Goal: Task Accomplishment & Management: Use online tool/utility

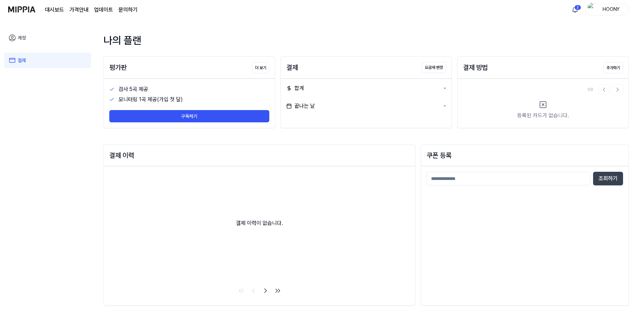
click at [31, 11] on img at bounding box center [21, 9] width 27 height 19
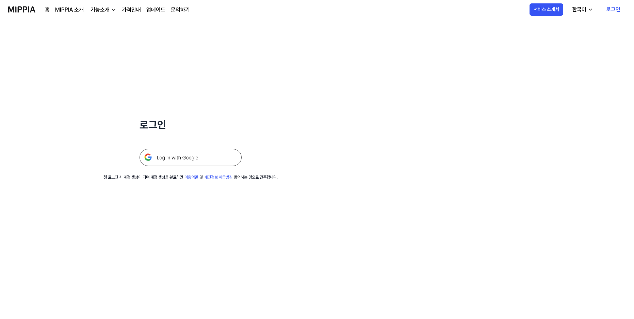
click at [170, 158] on img at bounding box center [191, 157] width 102 height 17
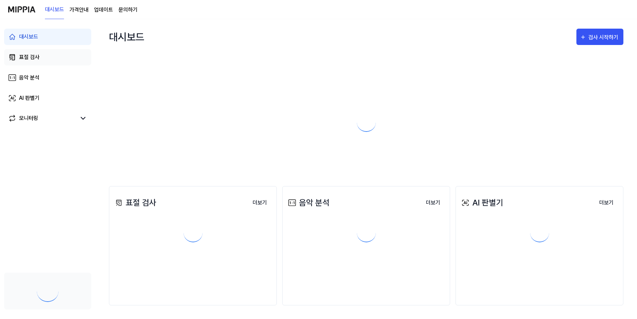
click at [40, 56] on link "표절 검사" at bounding box center [47, 57] width 87 height 16
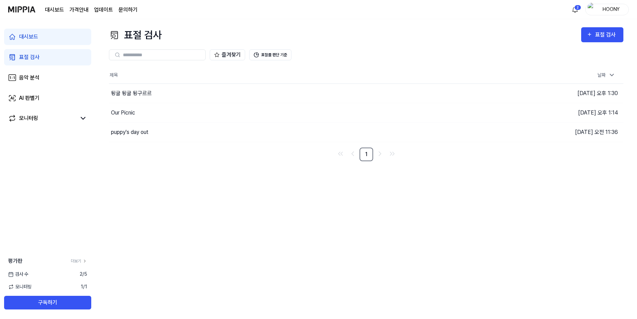
click at [50, 274] on div "검사 수 2 / 5" at bounding box center [47, 273] width 95 height 7
click at [618, 34] on button "표절 검사" at bounding box center [602, 34] width 42 height 15
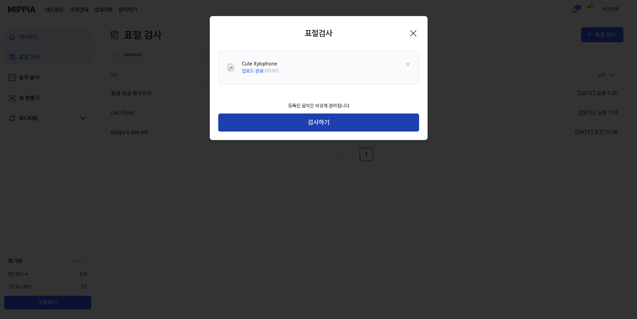
click at [319, 129] on button "검사하기" at bounding box center [318, 122] width 201 height 18
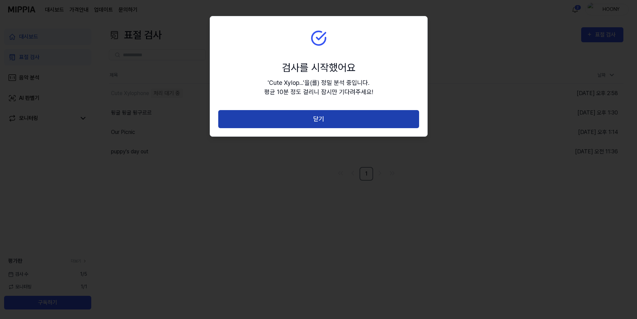
click at [327, 119] on button "닫기" at bounding box center [318, 119] width 201 height 18
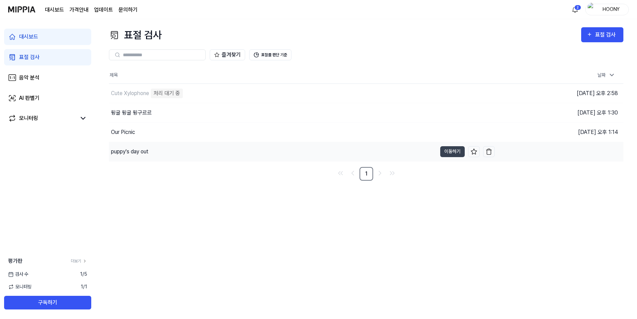
click at [116, 156] on div "puppy's day out" at bounding box center [273, 151] width 328 height 19
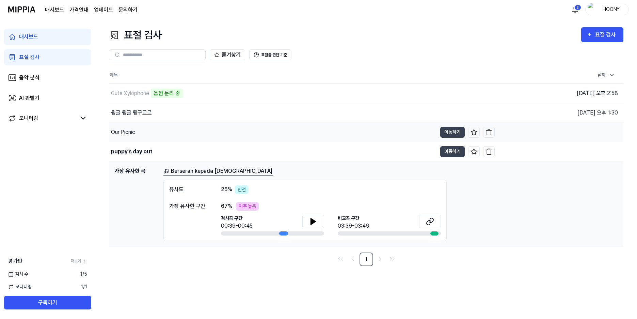
click at [129, 131] on div "Our Picnic" at bounding box center [123, 132] width 24 height 8
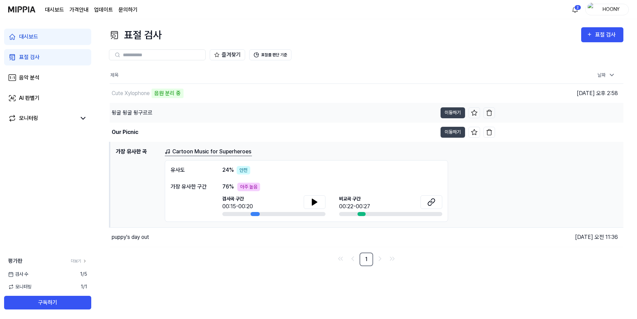
click at [129, 113] on div "뒹굴 뒹굴 뒹구르르" at bounding box center [132, 113] width 41 height 8
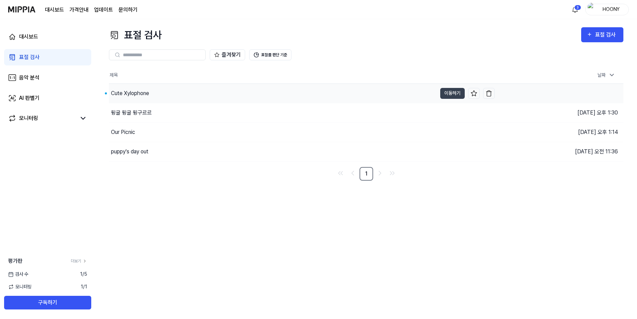
click at [140, 94] on div "Cute Xylophone" at bounding box center [130, 93] width 38 height 8
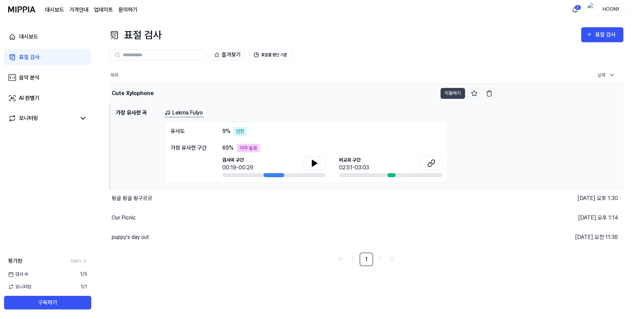
click at [127, 92] on div "Cute Xylophone" at bounding box center [133, 93] width 42 height 8
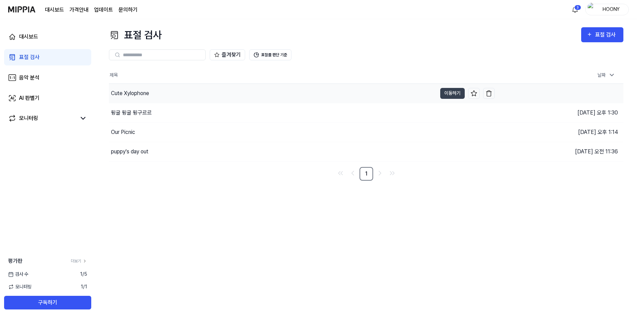
click at [127, 92] on div "Cute Xylophone" at bounding box center [130, 93] width 38 height 8
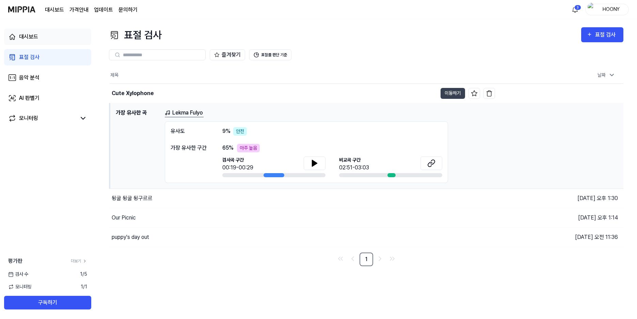
click at [38, 40] on div "대시보드" at bounding box center [28, 37] width 19 height 8
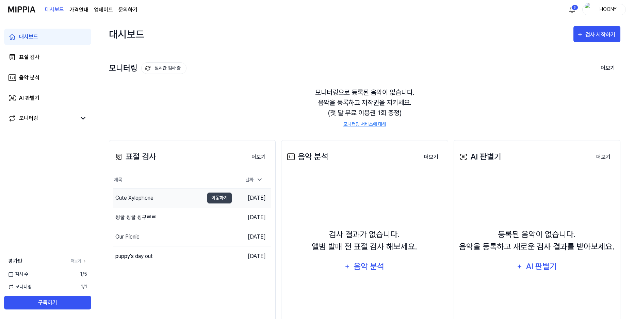
click at [144, 198] on div "Cute Xylophone" at bounding box center [134, 198] width 38 height 8
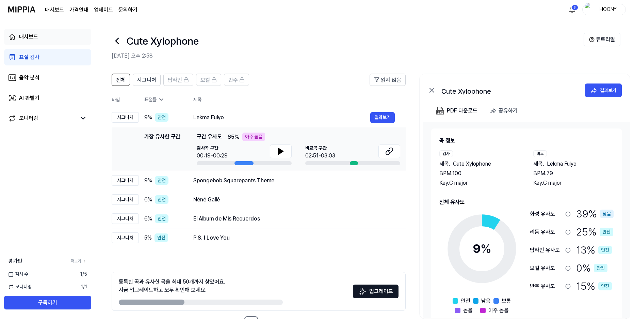
click at [36, 39] on div "대시보드" at bounding box center [28, 37] width 19 height 8
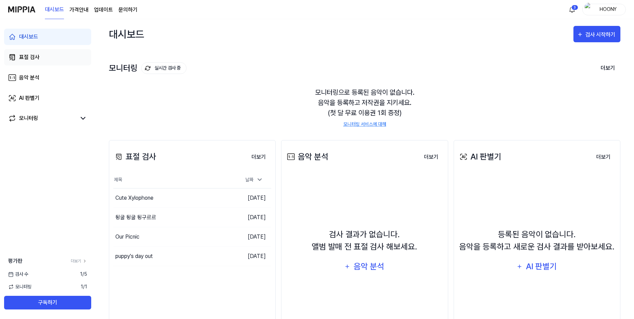
click at [37, 54] on div "표절 검사" at bounding box center [29, 57] width 20 height 8
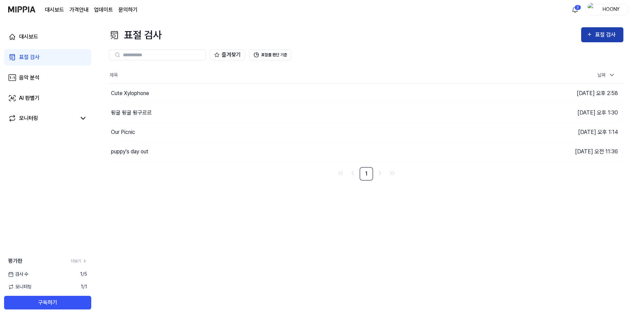
click at [618, 31] on button "표절 검사" at bounding box center [602, 34] width 42 height 15
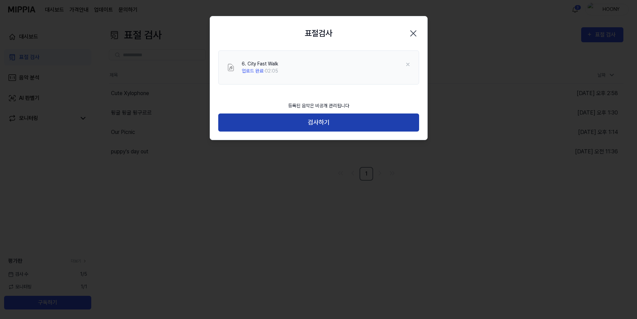
click at [325, 127] on button "검사하기" at bounding box center [318, 122] width 201 height 18
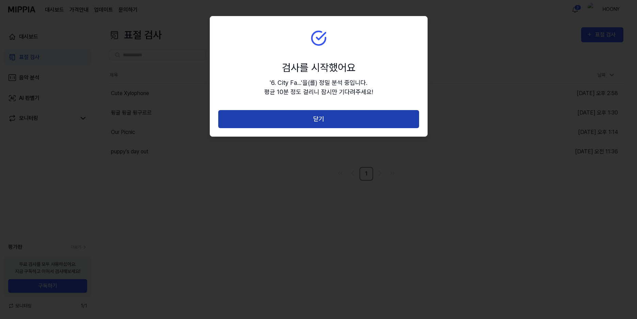
click at [325, 119] on button "닫기" at bounding box center [318, 119] width 201 height 18
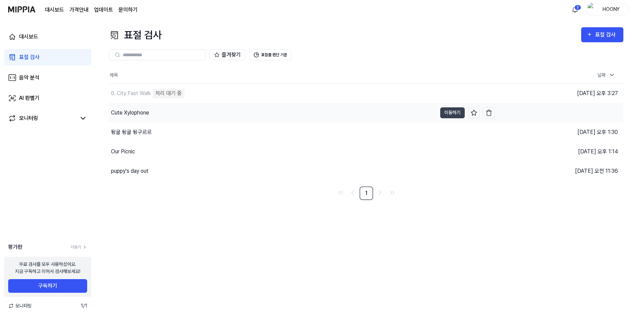
click at [130, 95] on div "6. City Fast Walk" at bounding box center [131, 93] width 40 height 8
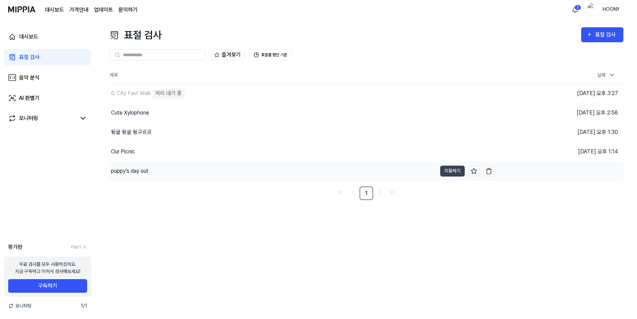
click at [129, 174] on div "puppy's day out" at bounding box center [129, 171] width 37 height 8
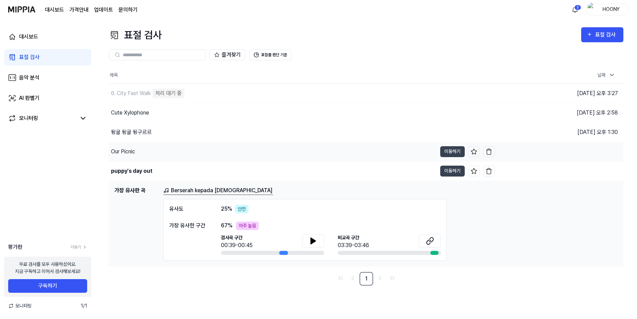
click at [129, 151] on div "Our Picnic" at bounding box center [123, 151] width 24 height 8
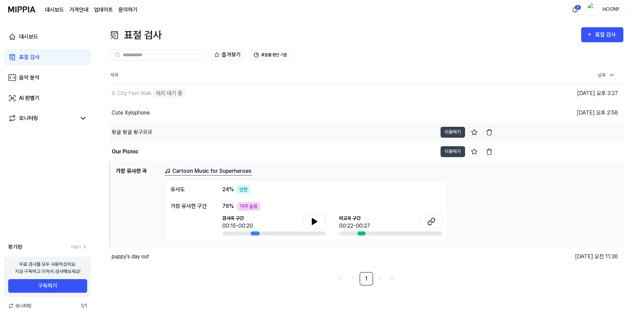
click at [131, 131] on div "뒹굴 뒹굴 뒹구르르" at bounding box center [132, 132] width 41 height 8
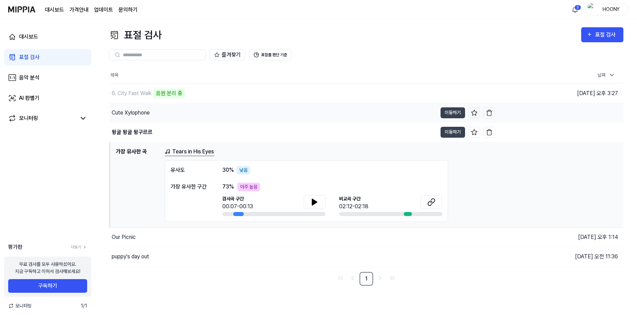
click at [135, 115] on div "Cute Xylophone" at bounding box center [131, 113] width 38 height 8
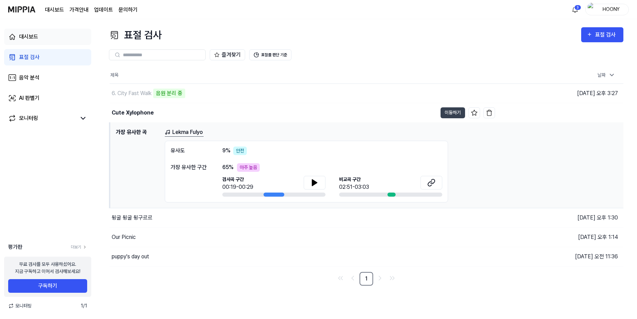
click at [28, 37] on div "대시보드" at bounding box center [28, 37] width 19 height 8
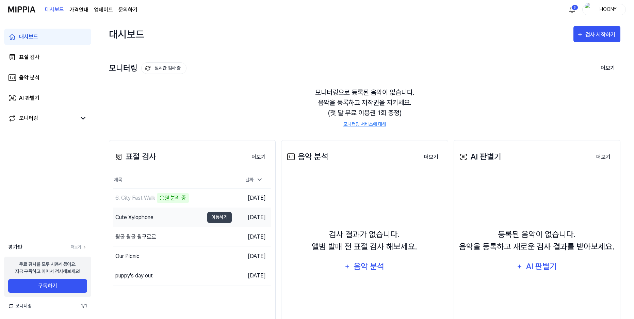
click at [140, 223] on div "Cute Xylophone" at bounding box center [158, 217] width 91 height 19
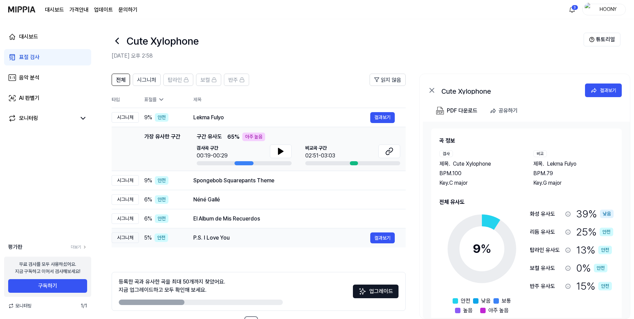
click at [209, 234] on div "P.S. I Love You" at bounding box center [281, 237] width 177 height 8
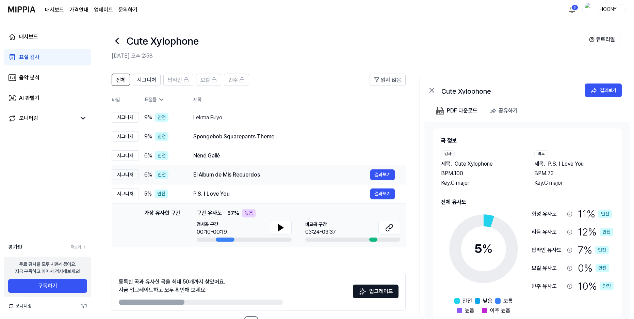
click at [230, 176] on div "El Album de Mis Recuerdos" at bounding box center [281, 174] width 177 height 8
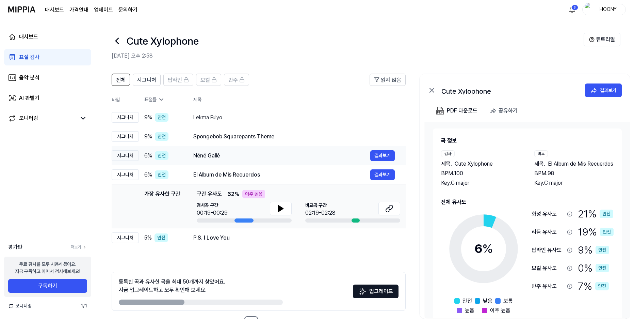
click at [226, 157] on div "Néné Gallé" at bounding box center [281, 155] width 177 height 8
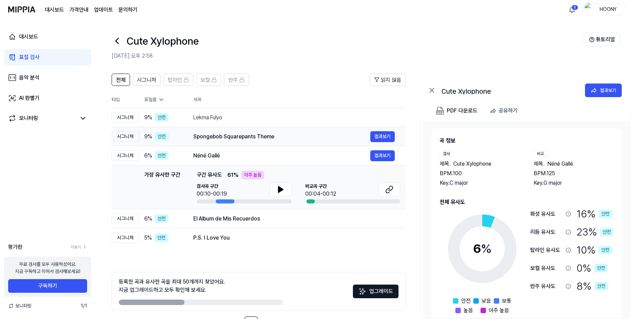
click at [230, 135] on div "Spongebob Squarepants Theme" at bounding box center [281, 136] width 177 height 8
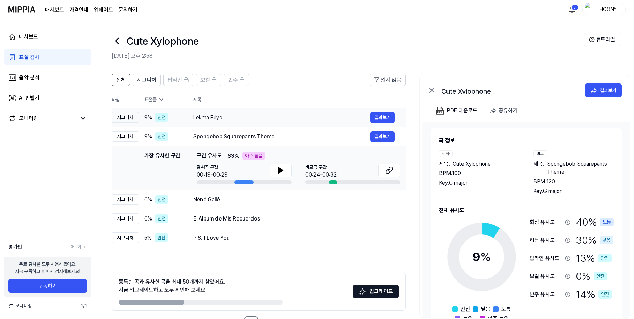
click at [217, 115] on div "Lekma Fulyo" at bounding box center [281, 117] width 177 height 8
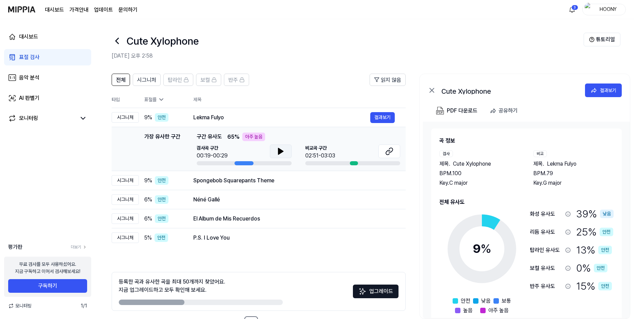
click at [281, 153] on icon at bounding box center [281, 151] width 8 height 8
click at [281, 153] on icon at bounding box center [281, 150] width 1 height 5
click at [392, 151] on icon at bounding box center [391, 150] width 4 height 4
click at [38, 36] on div "대시보드" at bounding box center [28, 37] width 19 height 8
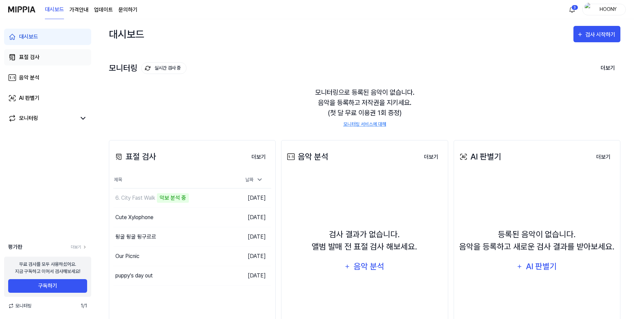
click at [35, 62] on link "표절 검사" at bounding box center [47, 57] width 87 height 16
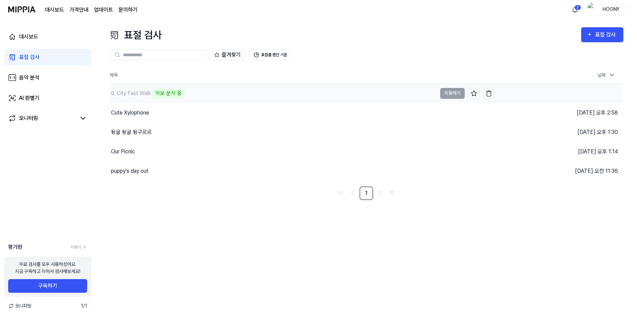
click at [135, 93] on div "6. City Fast Walk" at bounding box center [131, 93] width 40 height 8
click at [139, 93] on div "6. City Fast Walk" at bounding box center [131, 93] width 40 height 8
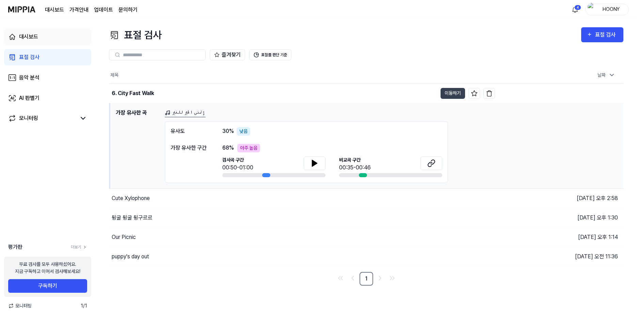
click at [50, 39] on link "대시보드" at bounding box center [47, 37] width 87 height 16
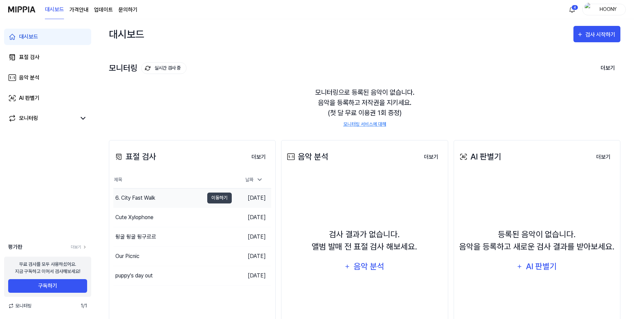
click at [147, 198] on div "6. City Fast Walk" at bounding box center [135, 198] width 40 height 8
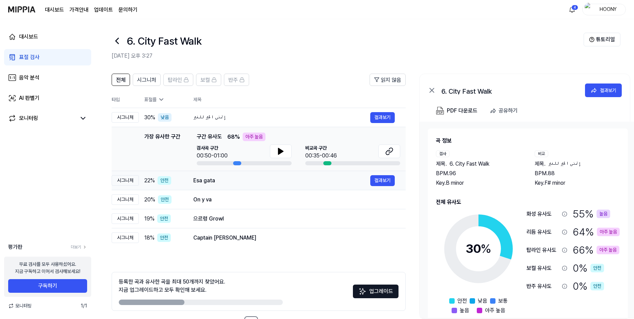
click at [210, 181] on div "Esa gata" at bounding box center [281, 180] width 177 height 8
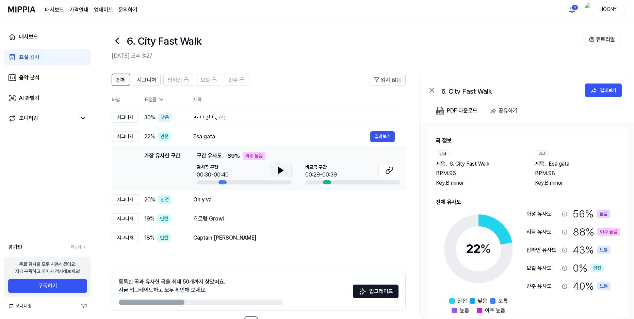
click at [280, 172] on icon at bounding box center [280, 170] width 5 height 6
click at [390, 170] on icon at bounding box center [389, 170] width 8 height 8
click at [283, 169] on icon at bounding box center [281, 170] width 8 height 8
click at [238, 198] on div "On y va" at bounding box center [281, 199] width 177 height 8
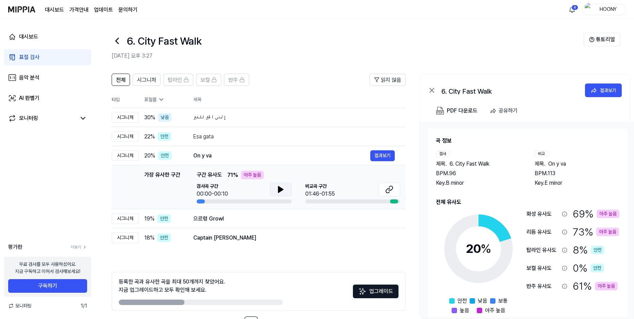
click at [284, 191] on icon at bounding box center [281, 189] width 8 height 8
click at [229, 217] on div "으르렁 Growl" at bounding box center [281, 218] width 177 height 8
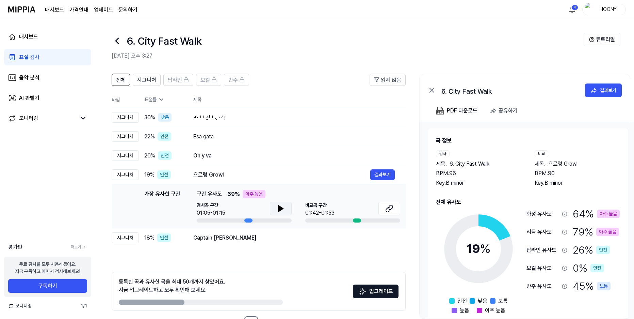
click at [277, 206] on icon at bounding box center [281, 208] width 8 height 8
click at [277, 209] on icon at bounding box center [281, 208] width 8 height 8
click at [254, 239] on div "Captain [PERSON_NAME]" at bounding box center [281, 237] width 177 height 8
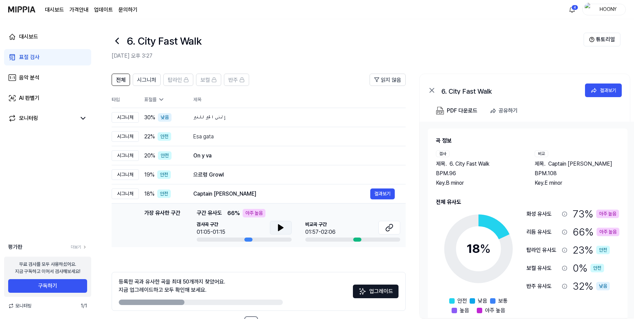
click at [278, 230] on icon at bounding box center [280, 227] width 5 height 6
click at [278, 230] on icon at bounding box center [281, 227] width 8 height 8
click at [232, 118] on div "إتمنى الخير للغير" at bounding box center [281, 117] width 177 height 8
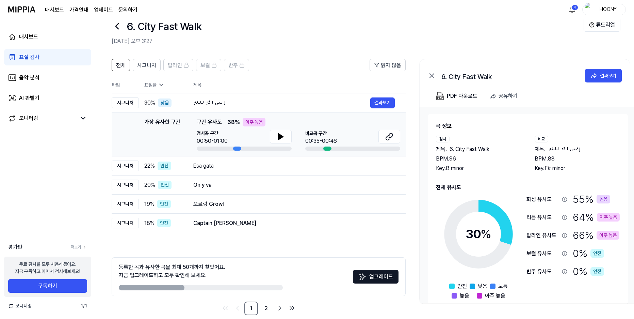
scroll to position [25, 0]
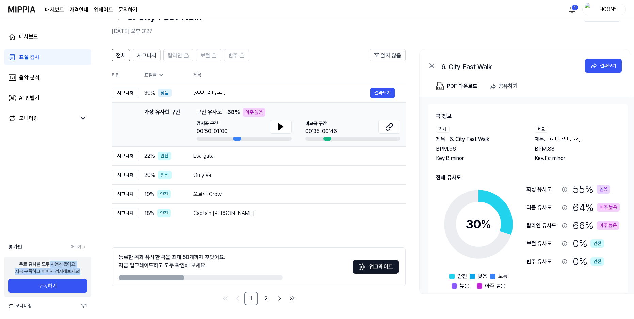
drag, startPoint x: 49, startPoint y: 261, endPoint x: 83, endPoint y: 271, distance: 35.1
click at [83, 270] on div "무료 검사를 모두 사용하셨어요. 지금 구독하고 이어서 검사해보세요! 구독하기" at bounding box center [47, 276] width 87 height 40
click at [83, 271] on div "무료 검사를 모두 사용하셨어요. 지금 구독하고 이어서 검사해보세요! 구독하기" at bounding box center [47, 276] width 87 height 40
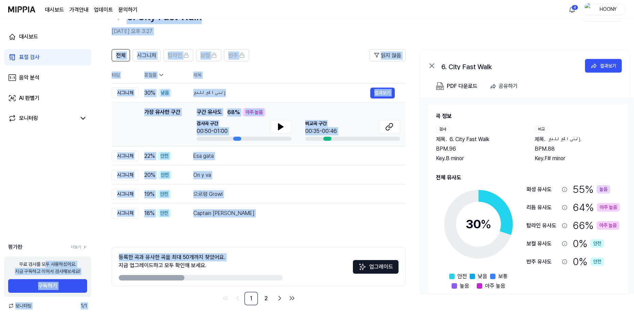
drag, startPoint x: 53, startPoint y: 263, endPoint x: 91, endPoint y: 269, distance: 38.9
click at [96, 266] on div "대시보드 표절 검사 음악 분석 AI 판별기 모니터링 평가판 더보기 무료 검사를 모두 사용하셨어요. 지금 구독하고 이어서 검사해보세요! 구독하기…" at bounding box center [317, 144] width 634 height 299
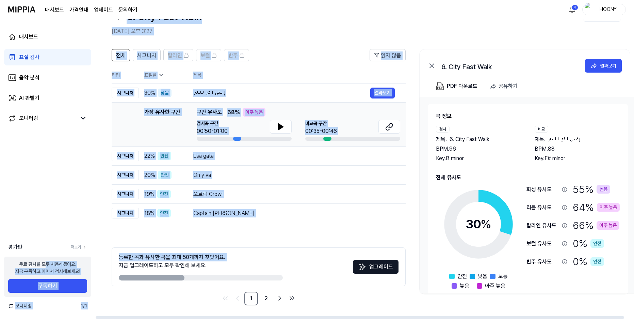
click at [81, 272] on div "무료 검사를 모두 사용하셨어요. 지금 구독하고 이어서 검사해보세요! 구독하기" at bounding box center [47, 276] width 87 height 40
click at [80, 264] on div "무료 검사를 모두 사용하셨어요. 지금 구독하고 이어서 검사해보세요!" at bounding box center [47, 267] width 65 height 14
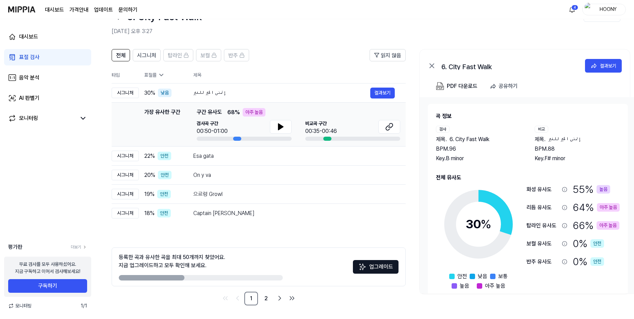
click at [66, 216] on div "대시보드 표절 검사 음악 분석 AI 판별기 모니터링 평가판 더보기 무료 검사를 모두 사용하셨어요. 지금 구독하고 이어서 검사해보세요! 구독하기…" at bounding box center [47, 168] width 95 height 299
